Goal: Find specific page/section: Find specific page/section

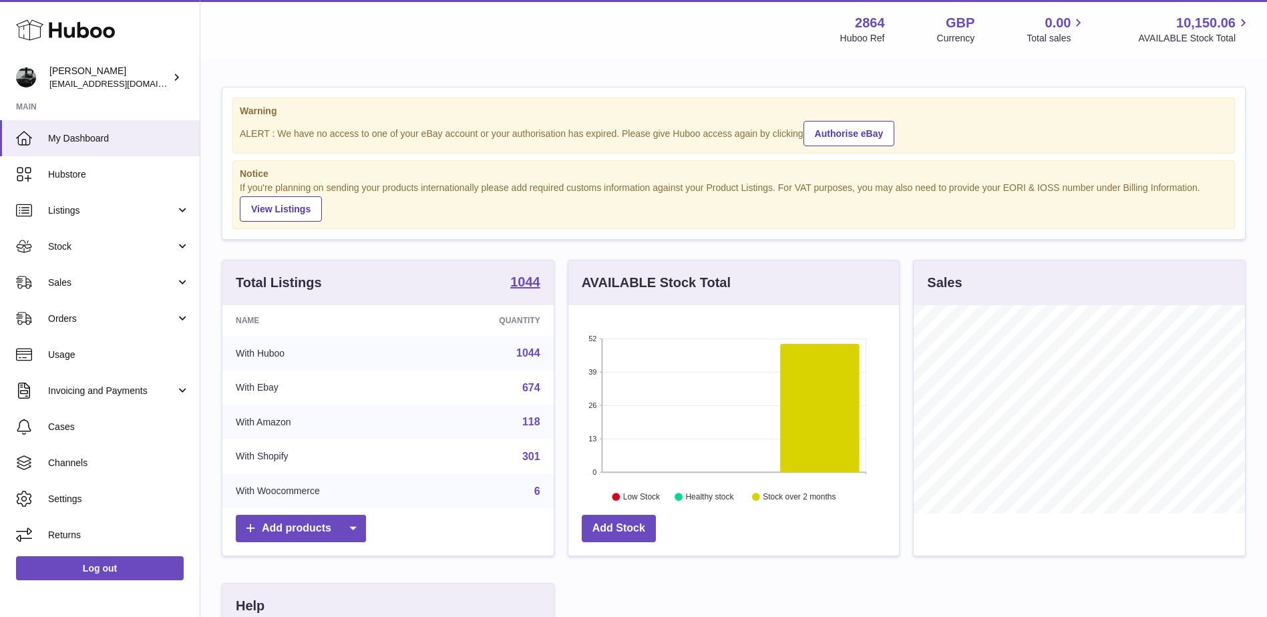
scroll to position [208, 331]
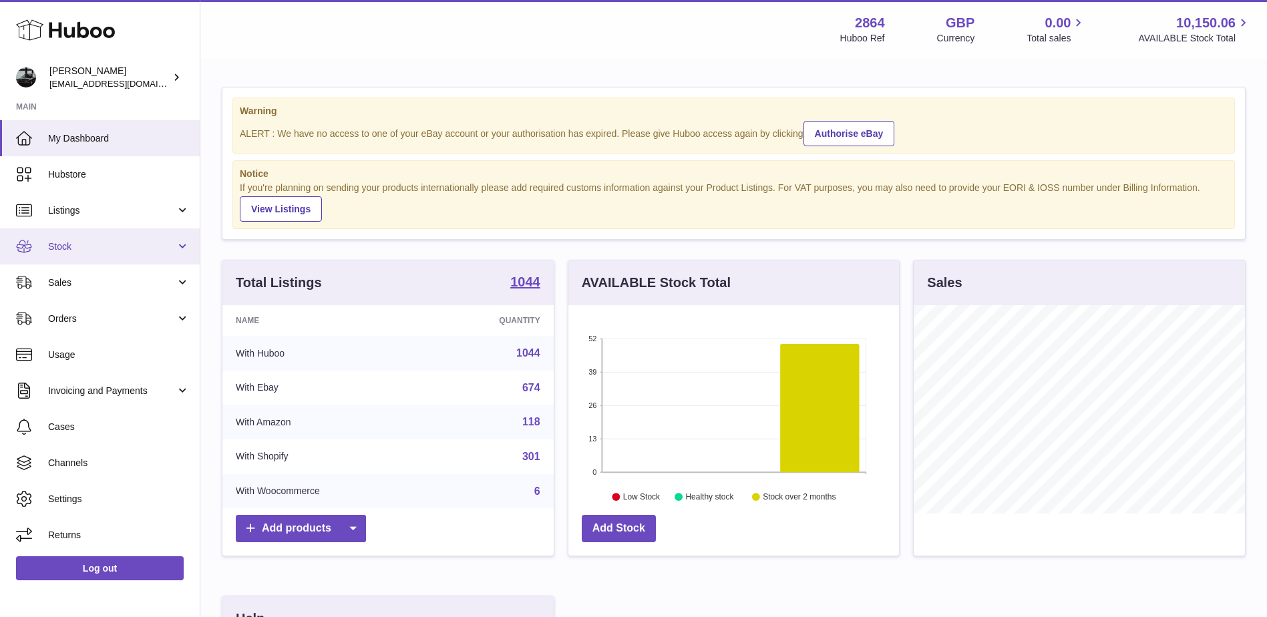
click at [152, 232] on link "Stock" at bounding box center [100, 246] width 200 height 36
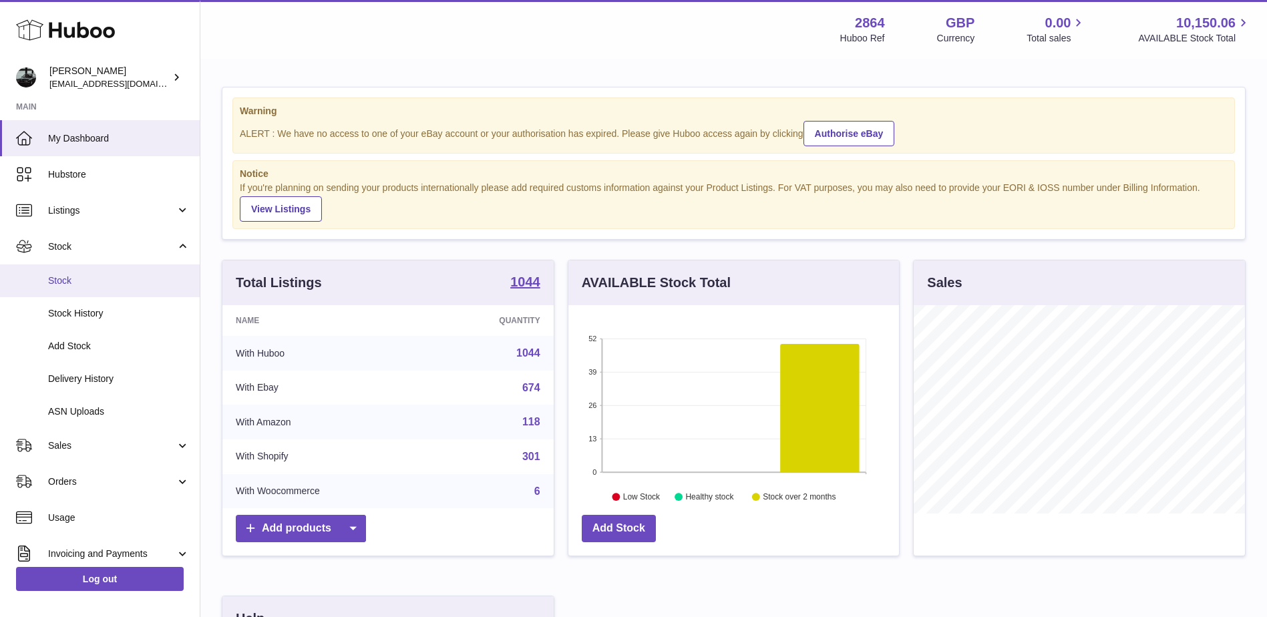
click at [99, 282] on span "Stock" at bounding box center [119, 280] width 142 height 13
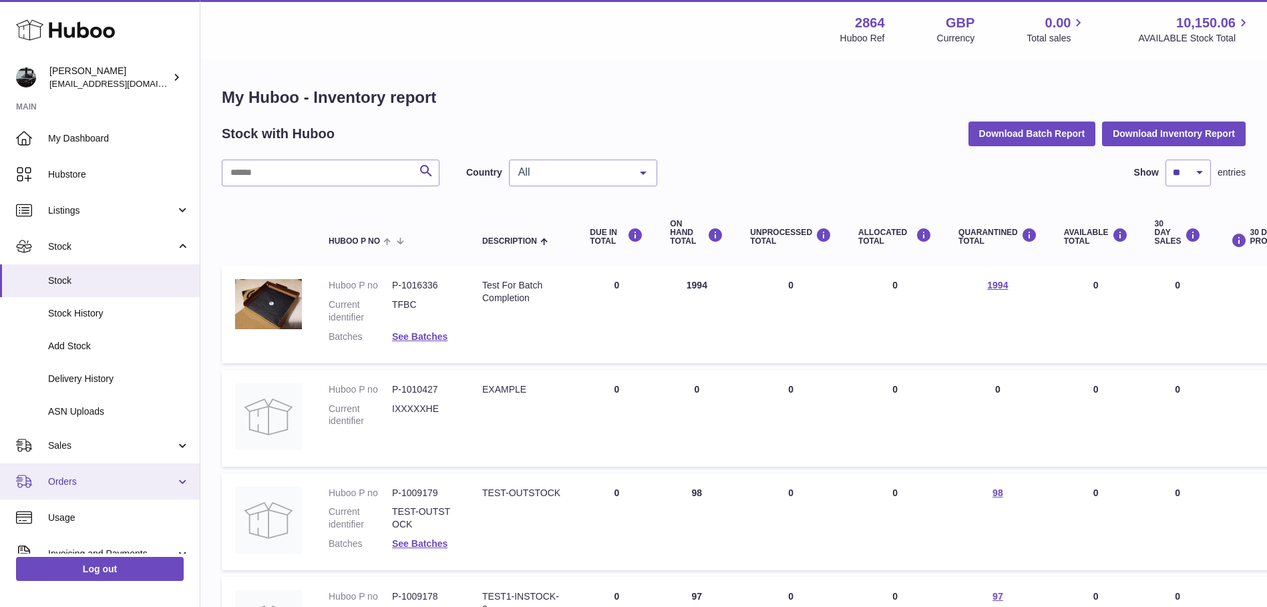
click at [112, 490] on link "Orders" at bounding box center [100, 481] width 200 height 36
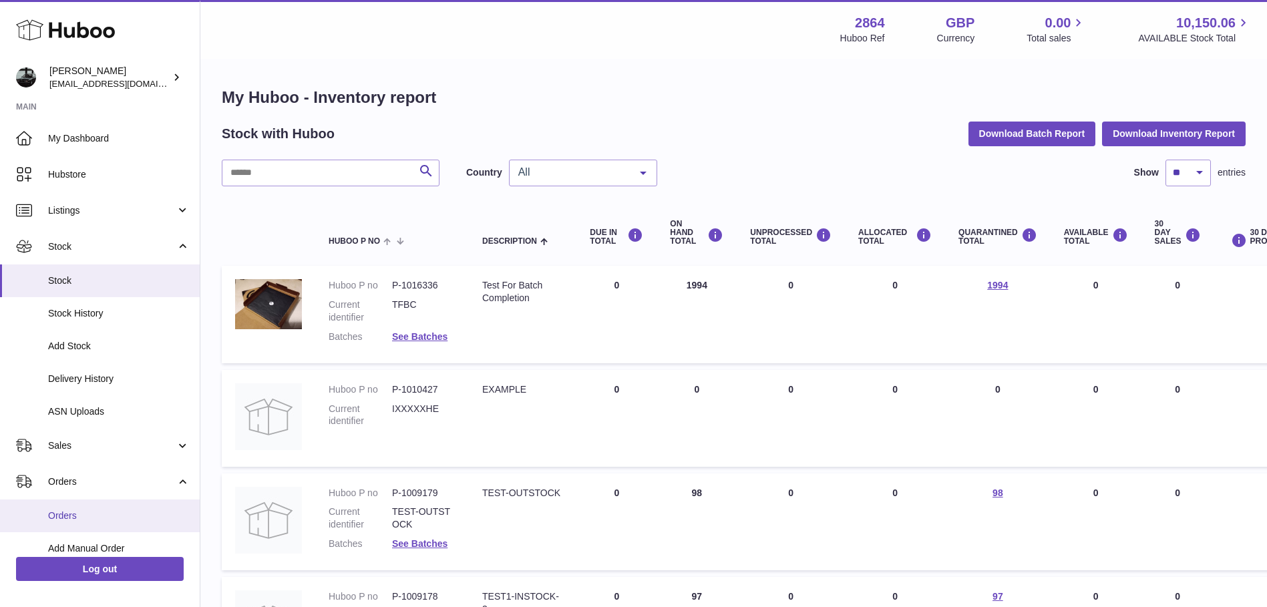
click at [108, 516] on span "Orders" at bounding box center [119, 516] width 142 height 13
